Goal: Check status: Check status

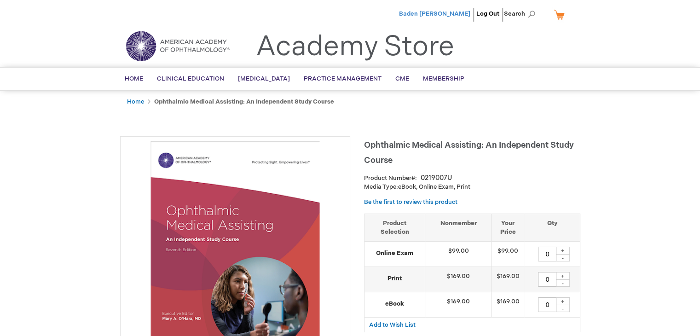
click at [439, 15] on span "Baden [PERSON_NAME]" at bounding box center [434, 13] width 71 height 7
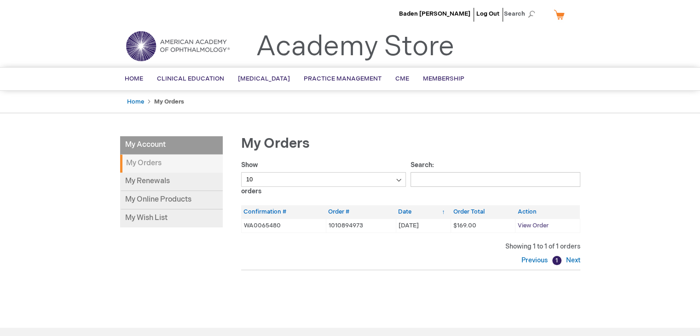
click at [530, 226] on span "View Order" at bounding box center [533, 225] width 31 height 7
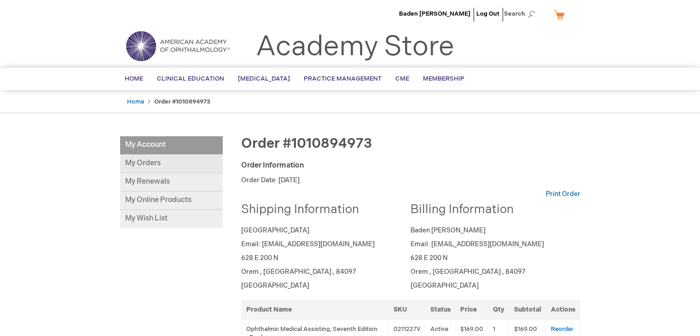
click at [144, 165] on link "My Orders" at bounding box center [171, 164] width 103 height 18
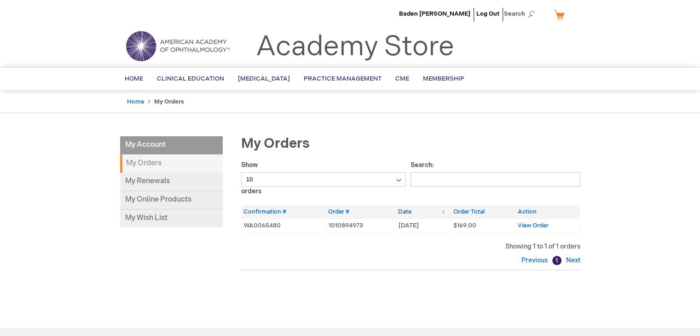
click at [253, 223] on td "WA0065480" at bounding box center [283, 226] width 85 height 14
click at [274, 227] on td "WA0065480" at bounding box center [283, 226] width 85 height 14
click at [533, 227] on span "View Order" at bounding box center [533, 225] width 31 height 7
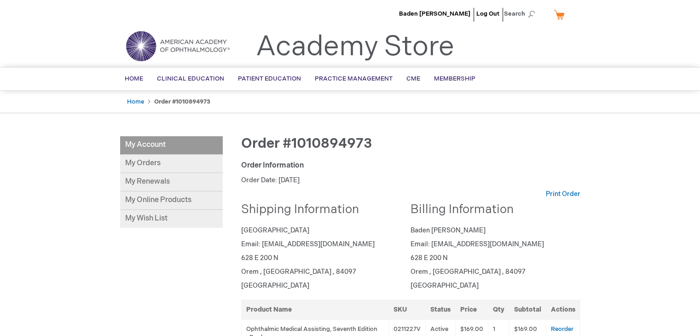
click at [456, 232] on p "Baden [PERSON_NAME]" at bounding box center [492, 230] width 163 height 9
click at [166, 203] on link "My Online Products" at bounding box center [171, 201] width 103 height 18
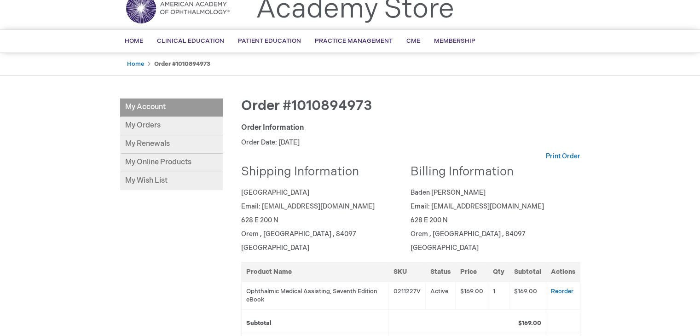
scroll to position [92, 0]
